Goal: Transaction & Acquisition: Purchase product/service

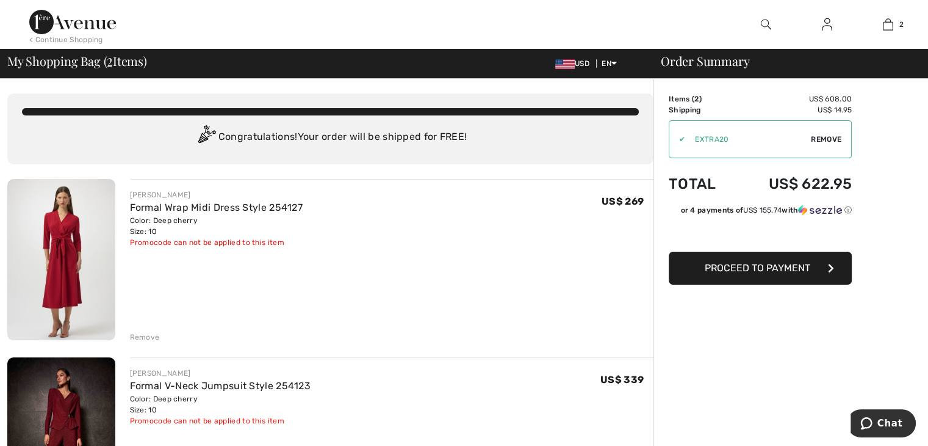
click at [145, 337] on div "Remove" at bounding box center [145, 336] width 30 height 11
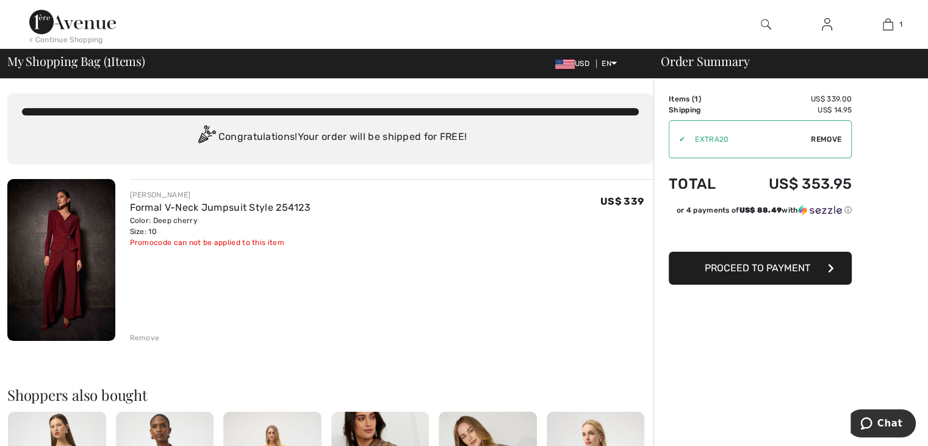
click at [761, 264] on span "Proceed to Payment" at bounding box center [758, 268] width 106 height 12
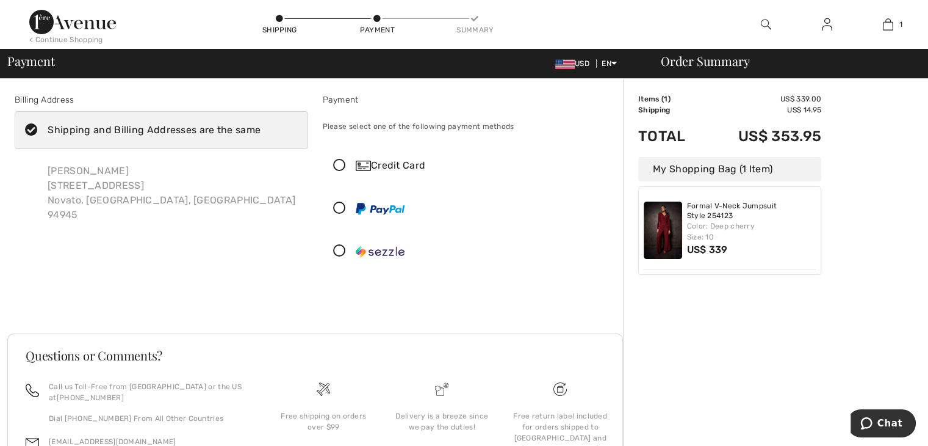
click at [337, 164] on icon at bounding box center [340, 165] width 32 height 13
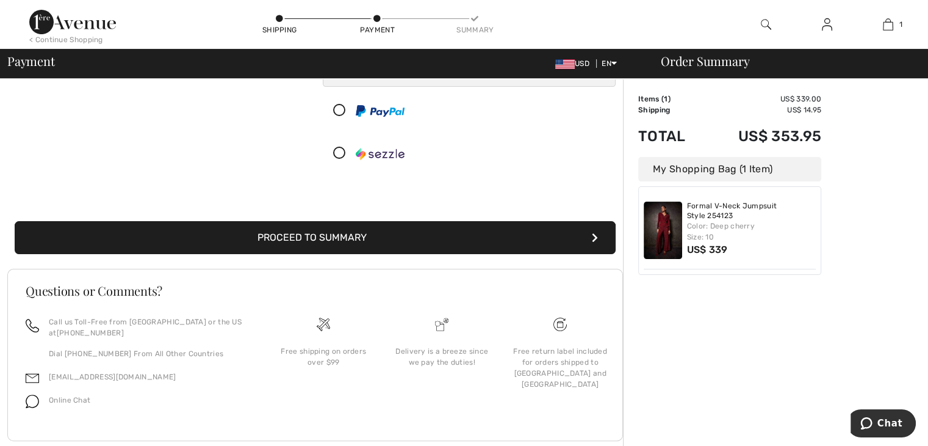
scroll to position [247, 0]
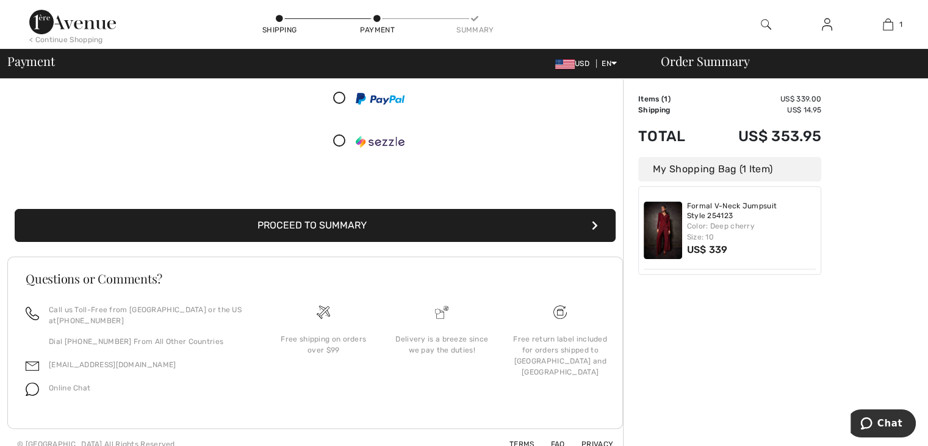
click at [594, 224] on icon "submit" at bounding box center [595, 225] width 6 height 10
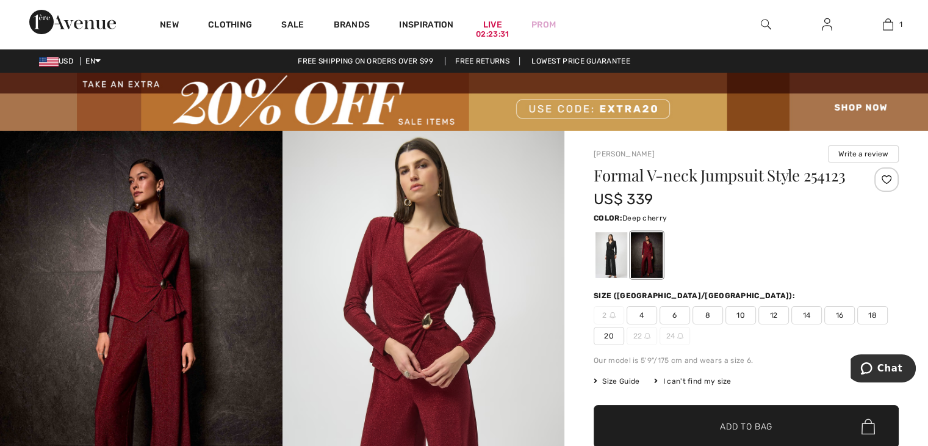
click at [380, 318] on img at bounding box center [424, 342] width 283 height 423
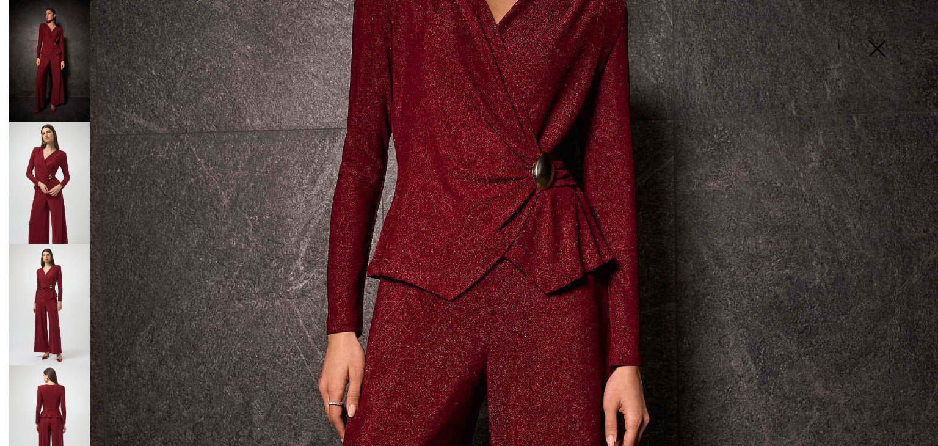
scroll to position [133, 0]
